Goal: Transaction & Acquisition: Book appointment/travel/reservation

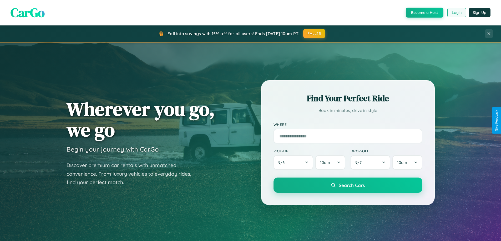
click at [456, 13] on button "Login" at bounding box center [456, 12] width 19 height 9
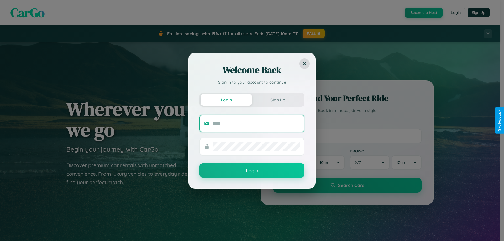
click at [256, 123] on input "text" at bounding box center [256, 124] width 87 height 8
type input "**********"
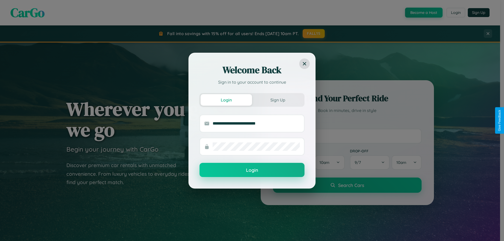
click at [252, 171] on button "Login" at bounding box center [252, 170] width 105 height 14
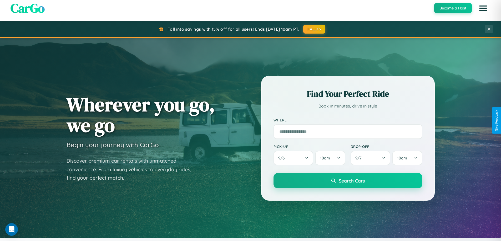
scroll to position [1011, 0]
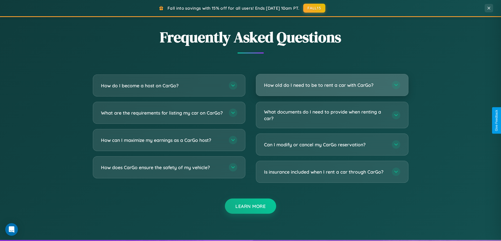
click at [332, 86] on h3 "How old do I need to be to rent a car with CarGo?" at bounding box center [325, 85] width 122 height 7
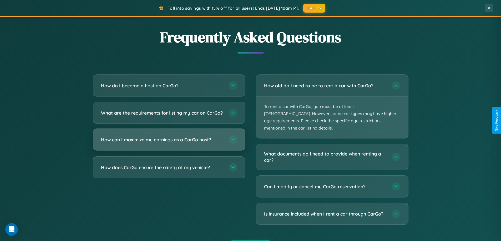
click at [169, 143] on h3 "How can I maximize my earnings as a CarGo host?" at bounding box center [162, 140] width 122 height 7
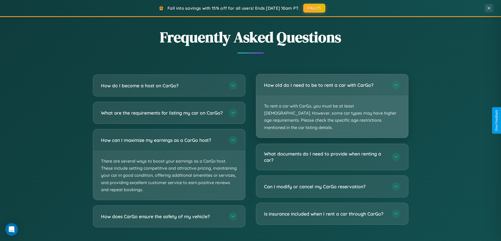
click at [332, 103] on p "To rent a car with CarGo, you must be at least [DEMOGRAPHIC_DATA]. However, som…" at bounding box center [332, 117] width 152 height 42
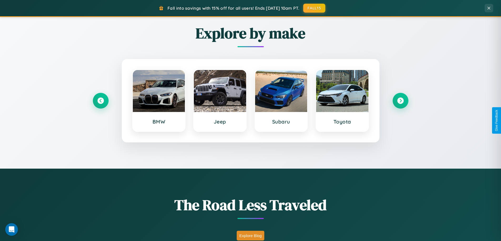
scroll to position [16, 0]
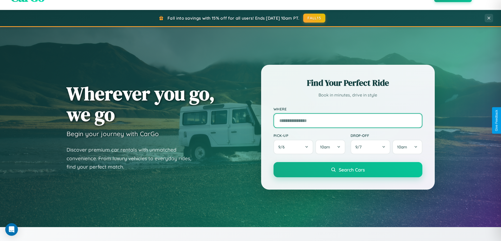
click at [347, 121] on input "text" at bounding box center [347, 121] width 149 height 15
type input "******"
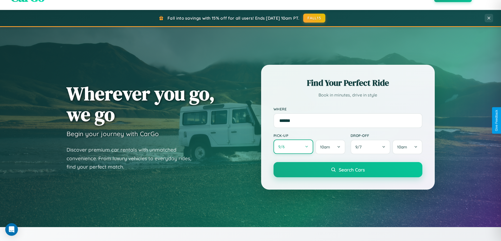
click at [293, 147] on button "9 / 6" at bounding box center [293, 147] width 40 height 14
select select "*"
select select "****"
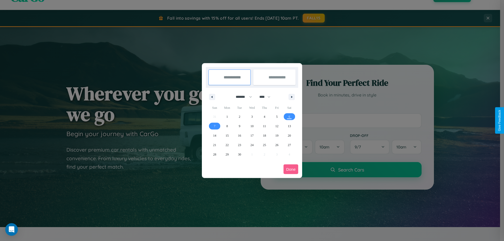
drag, startPoint x: 242, startPoint y: 97, endPoint x: 252, endPoint y: 105, distance: 13.5
click at [242, 97] on select "******* ******** ***** ***** *** **** **** ****** ********* ******* ******** **…" at bounding box center [243, 97] width 22 height 9
select select "*"
drag, startPoint x: 267, startPoint y: 97, endPoint x: 252, endPoint y: 105, distance: 17.4
click at [267, 97] on select "**** **** **** **** **** **** **** **** **** **** **** **** **** **** **** ****…" at bounding box center [265, 97] width 16 height 9
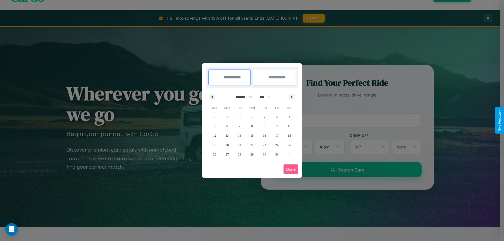
select select "****"
click at [265, 136] on span "15" at bounding box center [264, 135] width 3 height 9
type input "**********"
click at [227, 145] on span "19" at bounding box center [227, 145] width 3 height 9
type input "**********"
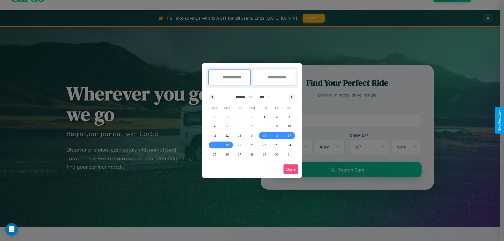
click at [291, 169] on button "Done" at bounding box center [291, 170] width 15 height 10
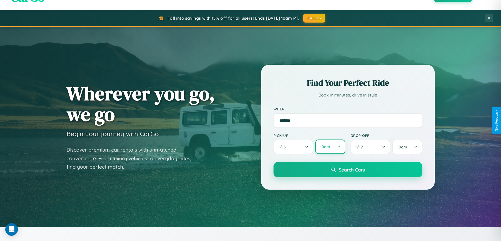
click at [330, 147] on button "10am" at bounding box center [330, 147] width 30 height 14
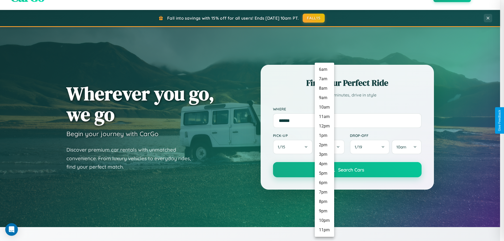
click at [324, 164] on li "4pm" at bounding box center [324, 163] width 19 height 9
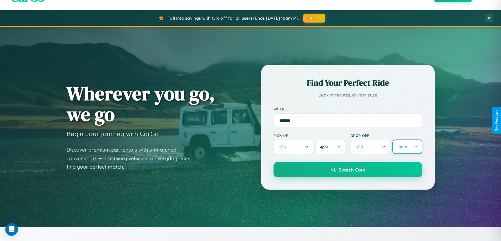
click at [407, 147] on button "10am" at bounding box center [407, 147] width 30 height 14
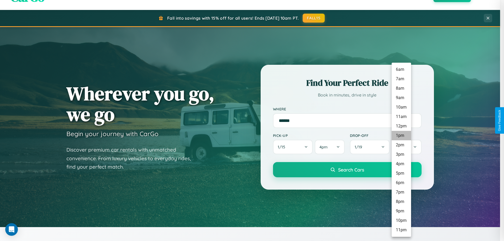
click at [401, 136] on li "1pm" at bounding box center [401, 135] width 19 height 9
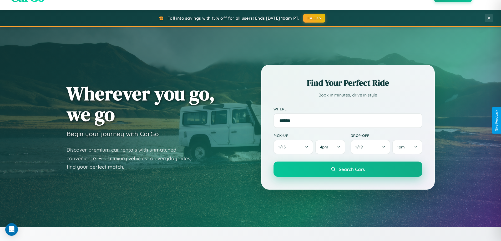
click at [347, 170] on span "Search Cars" at bounding box center [351, 170] width 26 height 6
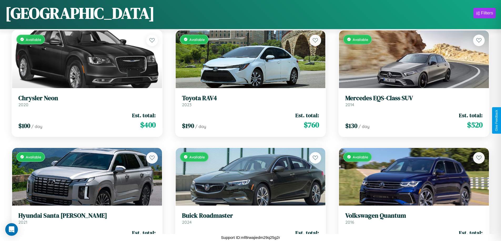
scroll to position [898, 0]
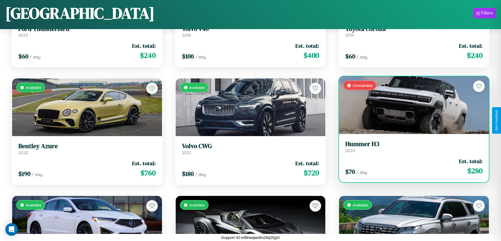
click at [410, 105] on div "Unavailable" at bounding box center [414, 105] width 150 height 58
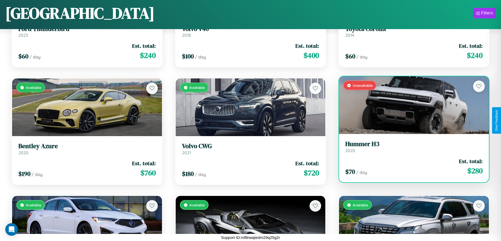
click at [410, 105] on div "Unavailable" at bounding box center [414, 105] width 150 height 58
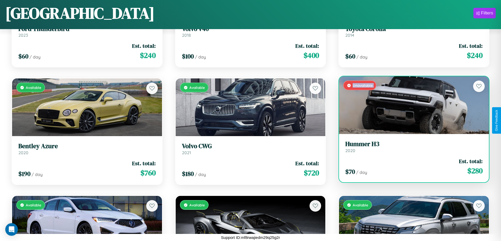
click at [410, 105] on div "Unavailable" at bounding box center [414, 105] width 150 height 58
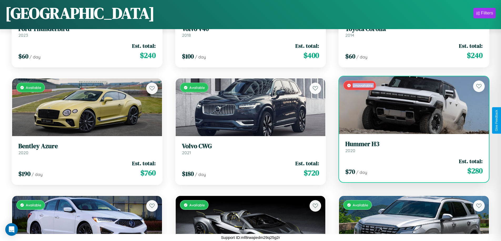
click at [410, 105] on div "Unavailable" at bounding box center [414, 105] width 150 height 58
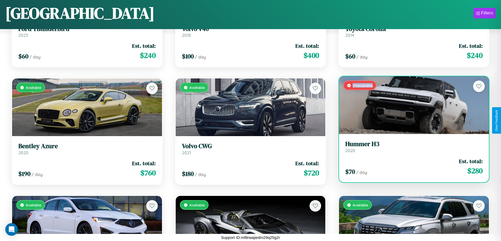
click at [410, 105] on div "Unavailable" at bounding box center [414, 105] width 150 height 58
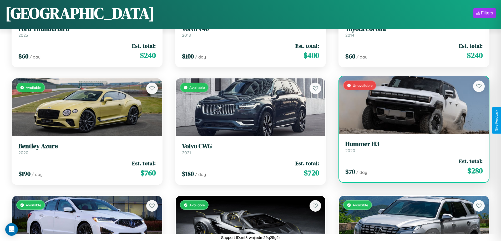
click at [410, 147] on h3 "Hummer H3" at bounding box center [413, 145] width 137 height 8
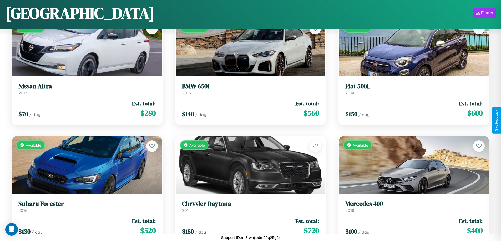
scroll to position [1603, 0]
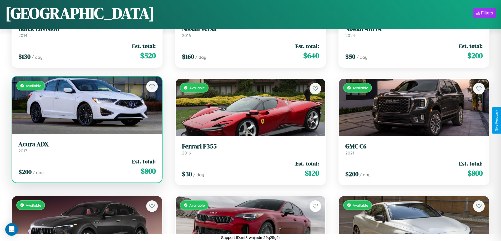
click at [86, 147] on h3 "Acura ADX" at bounding box center [86, 145] width 137 height 8
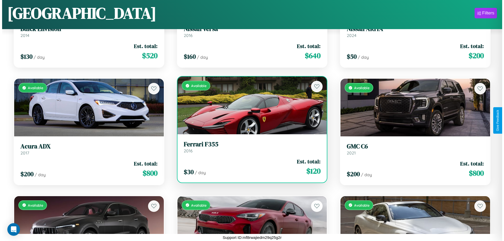
scroll to position [0, 0]
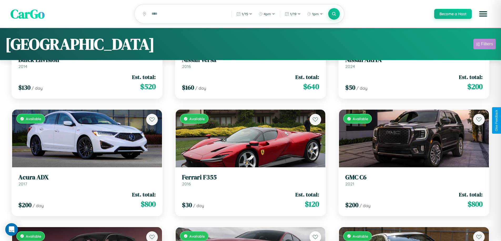
click at [484, 45] on div "Filters" at bounding box center [487, 44] width 12 height 5
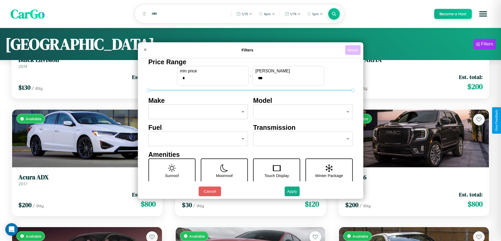
click at [353, 50] on button "Reset" at bounding box center [353, 50] width 16 height 10
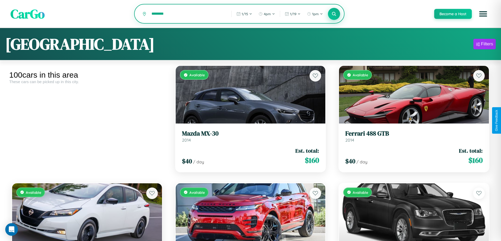
type input "********"
click at [333, 14] on icon at bounding box center [333, 13] width 5 height 5
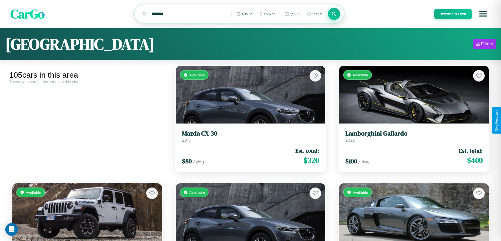
scroll to position [2231, 0]
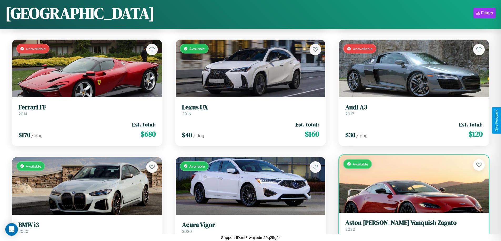
click at [410, 227] on h3 "Aston [PERSON_NAME] Vanquish Zagato" at bounding box center [413, 223] width 137 height 8
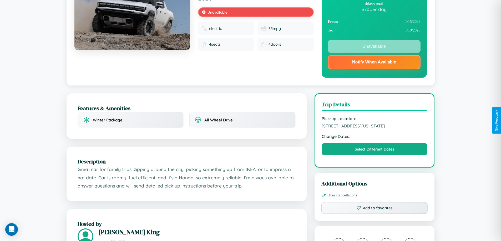
scroll to position [70, 0]
